Goal: Task Accomplishment & Management: Complete application form

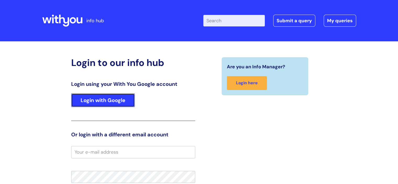
click at [99, 102] on link "Login with Google" at bounding box center [103, 100] width 64 height 14
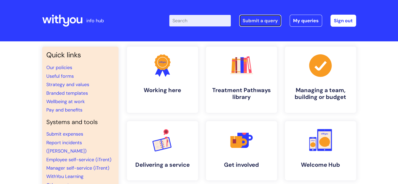
click at [258, 24] on link "Submit a query" at bounding box center [260, 21] width 42 height 12
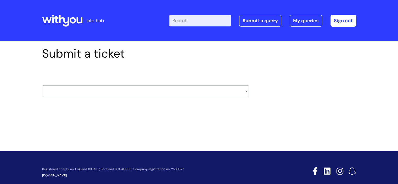
click at [131, 89] on select "HR / People IT and Support Clinical Drug Alerts Finance Accounts Data Support T…" at bounding box center [145, 91] width 207 height 12
select select "it_and_support"
click at [42, 85] on select "HR / People IT and Support Clinical Drug Alerts Finance Accounts Data Support T…" at bounding box center [145, 91] width 207 height 12
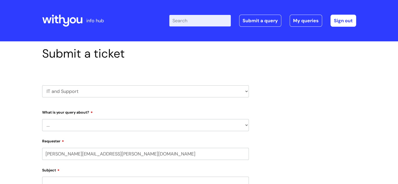
select select "80004157231"
click at [72, 125] on select "... Mobile Phone Reset & MFA Accounts, Starters and Leavers IT Hardware issue I…" at bounding box center [145, 125] width 207 height 12
select select "System/software"
click at [42, 119] on select "... Mobile Phone Reset & MFA Accounts, Starters and Leavers IT Hardware issue I…" at bounding box center [145, 125] width 207 height 12
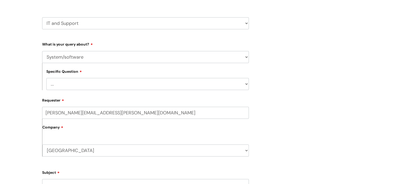
scroll to position [78, 0]
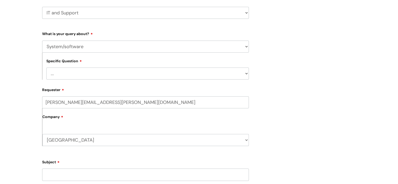
click at [74, 75] on select "... Halo PCMIS Iaptus NHS Email CJSM Email Mitel Another System Google (Workspa…" at bounding box center [147, 74] width 203 height 12
click at [71, 44] on select "... Mobile Phone Reset & MFA Accounts, Starters and Leavers IT Hardware issue I…" at bounding box center [145, 47] width 207 height 12
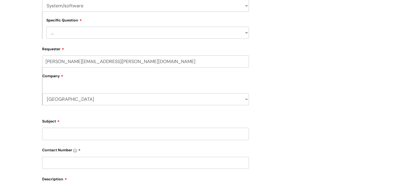
scroll to position [131, 0]
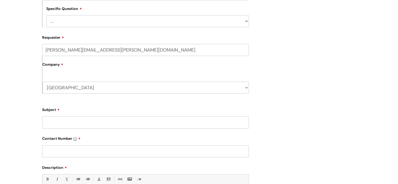
click at [78, 122] on input "Subject" at bounding box center [145, 122] width 207 height 12
type input "emma gainey chromebook login"
type input "n/a"
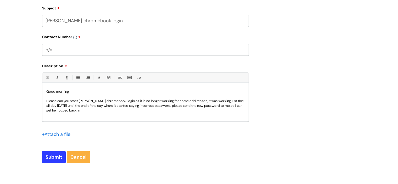
scroll to position [1, 0]
click at [43, 158] on input "Submit" at bounding box center [54, 157] width 24 height 12
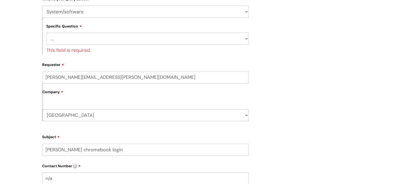
scroll to position [85, 0]
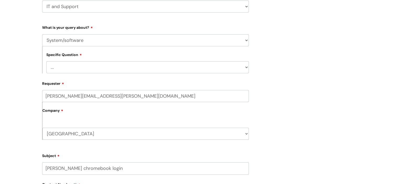
click at [58, 67] on select "... Halo PCMIS Iaptus NHS Email CJSM Email Mitel Another System Google (Workspa…" at bounding box center [147, 67] width 203 height 12
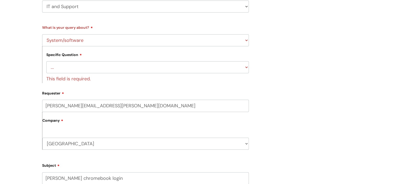
click at [23, 105] on div "Submit a ticket HR / People IT and Support Clinical Drug Alerts Finance Account…" at bounding box center [199, 154] width 398 height 394
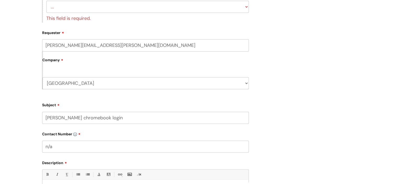
scroll to position [216, 0]
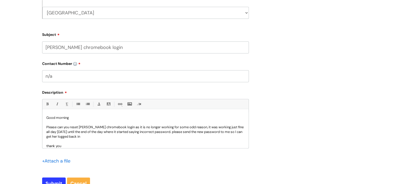
click at [70, 149] on div "Bold (Ctrl-B) Italic (Ctrl-I) Underline(Ctrl-U) • Unordered List (Ctrl-Shift-7)…" at bounding box center [145, 135] width 207 height 73
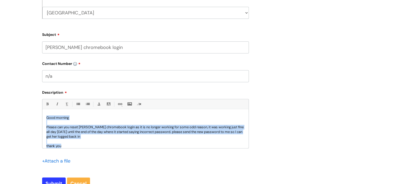
scroll to position [0, 0]
drag, startPoint x: 68, startPoint y: 146, endPoint x: 35, endPoint y: 112, distance: 47.5
click at [35, 112] on div "Submit a ticket HR / People IT and Support Clinical Drug Alerts Finance Account…" at bounding box center [199, 23] width 398 height 394
copy div "Good morning Please can you reset emma gainey's chromebook login as it is no lo…"
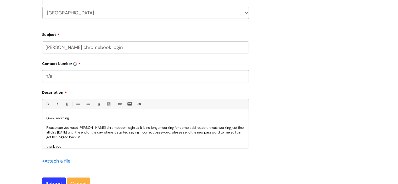
click at [21, 99] on div "Submit a ticket HR / People IT and Support Clinical Drug Alerts Finance Account…" at bounding box center [199, 23] width 398 height 394
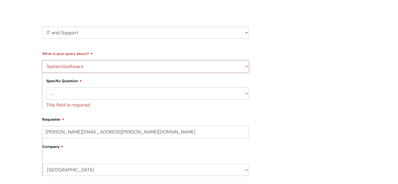
click at [65, 69] on select "... Mobile Phone Reset & MFA Accounts, Starters and Leavers IT Hardware issue I…" at bounding box center [145, 66] width 207 height 12
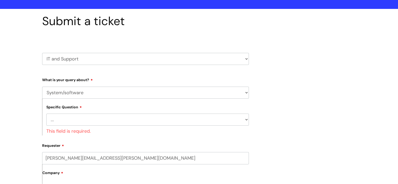
click at [74, 91] on select "... Mobile Phone Reset & MFA Accounts, Starters and Leavers IT Hardware issue I…" at bounding box center [145, 93] width 207 height 12
click at [42, 87] on select "... Mobile Phone Reset & MFA Accounts, Starters and Leavers IT Hardware issue I…" at bounding box center [145, 93] width 207 height 12
click at [76, 116] on select "... Support with Mobile Phone Reset & MFA" at bounding box center [147, 120] width 203 height 12
click at [75, 120] on select "... Support with Mobile Phone Reset & MFA" at bounding box center [147, 120] width 203 height 12
click at [73, 96] on select "... Mobile Phone Reset & MFA Accounts, Starters and Leavers IT Hardware issue I…" at bounding box center [145, 93] width 207 height 12
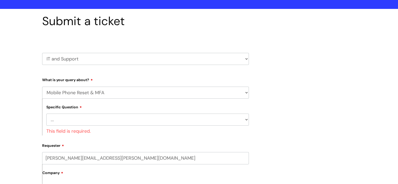
select select "IT Hardware issue"
click at [42, 87] on select "... Mobile Phone Reset & MFA Accounts, Starters and Leavers IT Hardware issue I…" at bounding box center [145, 93] width 207 height 12
click at [70, 126] on div "This field is required." at bounding box center [147, 131] width 203 height 10
click at [70, 121] on select "... I need a new or replacement ... I’m waiting for new or replacement hardware…" at bounding box center [147, 120] width 203 height 12
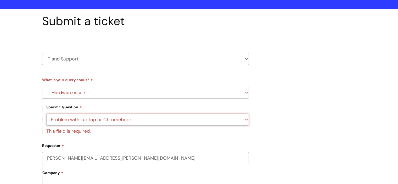
click at [46, 114] on select "... I need a new or replacement ... I’m waiting for new or replacement hardware…" at bounding box center [147, 120] width 203 height 12
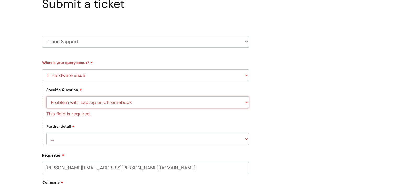
scroll to position [59, 0]
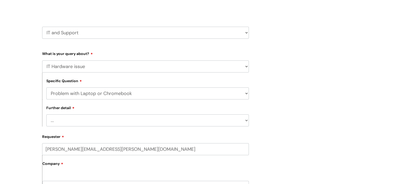
click at [65, 95] on select "... I need a new or replacement ... I’m waiting for new or replacement hardware…" at bounding box center [147, 93] width 203 height 12
click at [46, 87] on select "... I need a new or replacement ... I’m waiting for new or replacement hardware…" at bounding box center [147, 93] width 203 height 12
click at [93, 120] on select "... We’ve no internet in our WithYou office We’ve no phones in our WithYou offi…" at bounding box center [147, 120] width 203 height 12
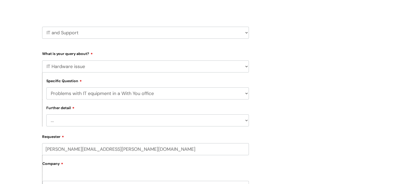
click at [58, 93] on select "... I need a new or replacement ... I’m waiting for new or replacement hardware…" at bounding box center [147, 93] width 203 height 12
select select "Problem with Laptop or Chromebook"
click at [46, 87] on select "... I need a new or replacement ... I’m waiting for new or replacement hardware…" at bounding box center [147, 93] width 203 height 12
click at [74, 117] on select "... I’ve no sound / microphone I’ve got no internet or wifi I’ve got no camera …" at bounding box center [147, 120] width 203 height 12
click at [75, 65] on select "... Mobile Phone Reset & MFA Accounts, Starters and Leavers IT Hardware issue I…" at bounding box center [145, 66] width 207 height 12
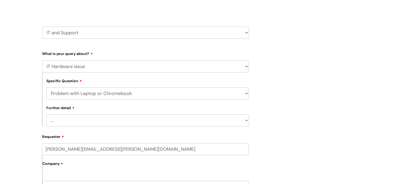
select select "I need help logging in"
click at [42, 60] on select "... Mobile Phone Reset & MFA Accounts, Starters and Leavers IT Hardware issue I…" at bounding box center [145, 66] width 207 height 12
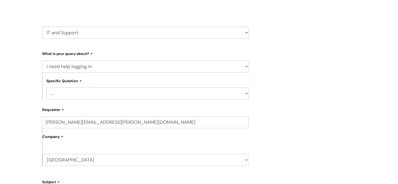
click at [75, 94] on select "... I need help logging into my laptop/chromebook I need access or help logging…" at bounding box center [147, 93] width 203 height 12
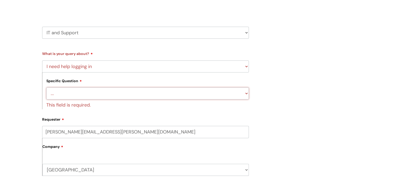
select select "I need help logging into my laptop/chromebook"
click at [46, 87] on select "... I need help logging into my laptop/chromebook I need access or help logging…" at bounding box center [147, 93] width 203 height 12
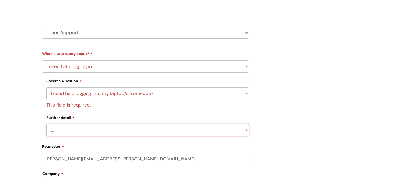
click at [84, 126] on select "... I need help with my Single Sign On password" at bounding box center [147, 130] width 203 height 12
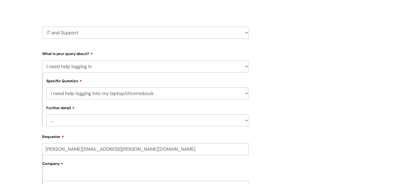
select select "I need help with my Single Sign On password"
click at [46, 114] on select "... I need help with my Single Sign On password" at bounding box center [147, 120] width 203 height 12
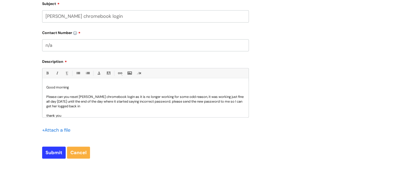
scroll to position [294, 0]
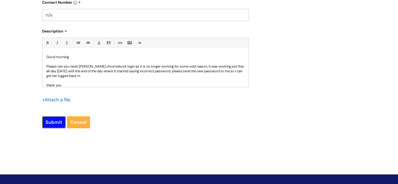
click at [57, 120] on input "Submit" at bounding box center [54, 122] width 24 height 12
type input "Please Wait..."
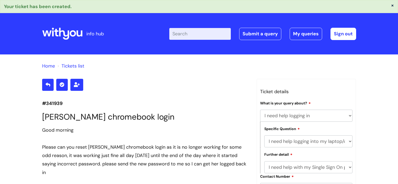
select select "I need help logging in"
select select "I need help logging into my laptop/chromebook"
select select "I need help with my Single Sign On password"
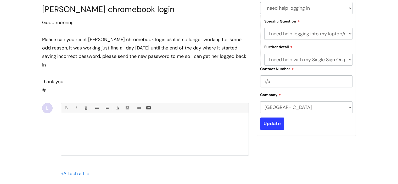
scroll to position [85, 0]
